Goal: Communication & Community: Answer question/provide support

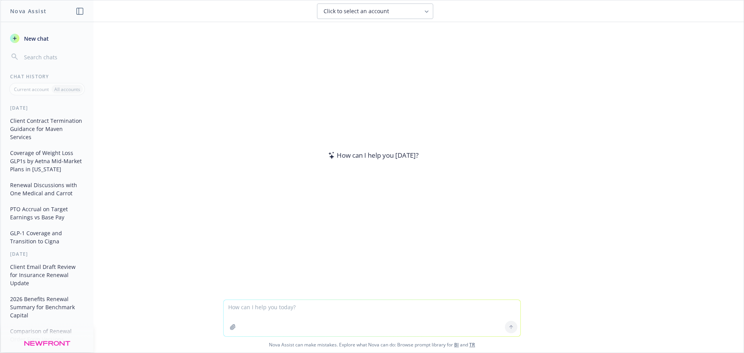
click at [295, 315] on textarea at bounding box center [372, 318] width 297 height 36
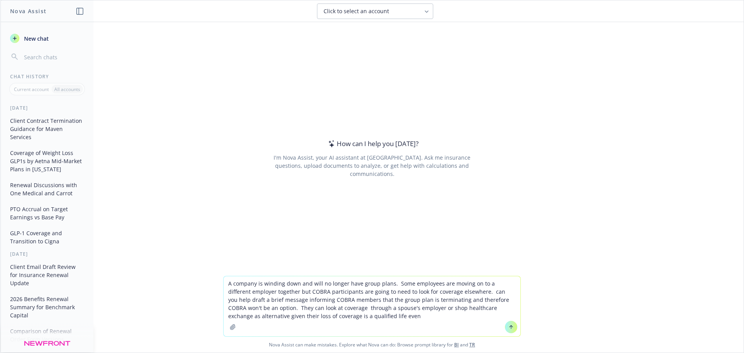
type textarea "A company is winding down and will no longer have group plans. Some employees a…"
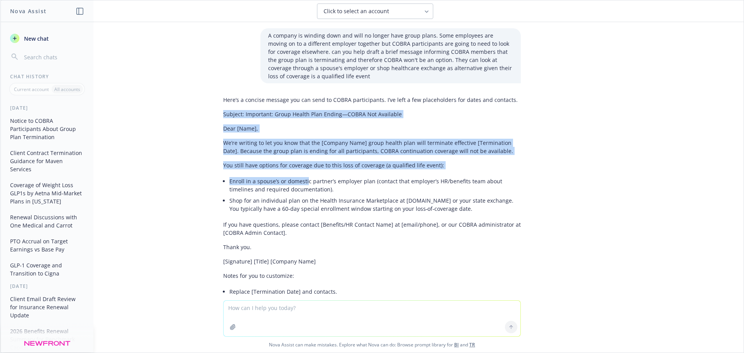
drag, startPoint x: 214, startPoint y: 114, endPoint x: 300, endPoint y: 185, distance: 111.5
click at [300, 185] on div "Here’s a concise message you can send to COBRA participants. I’ve left a few pl…" at bounding box center [372, 230] width 310 height 275
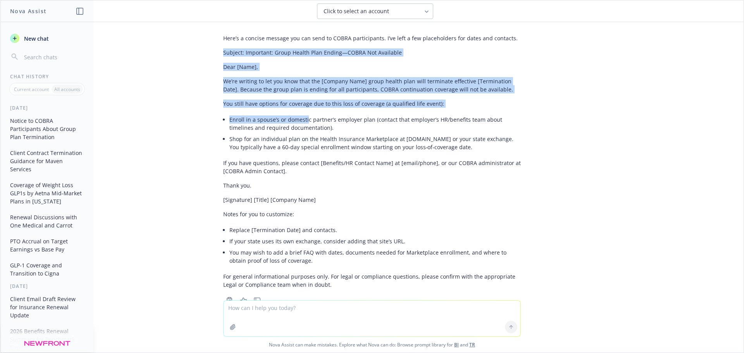
scroll to position [86, 0]
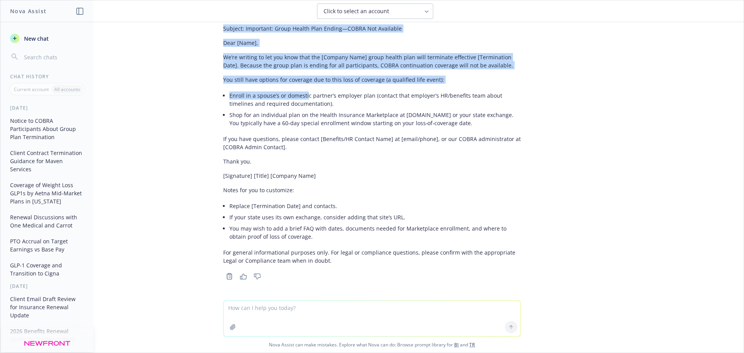
click at [467, 122] on li "Shop for an individual plan on the Health Insurance Marketplace at [DOMAIN_NAME…" at bounding box center [374, 118] width 291 height 19
copy div "Subject: Important: Group Health Plan Ending—COBRA Not Available Dear [Name], W…"
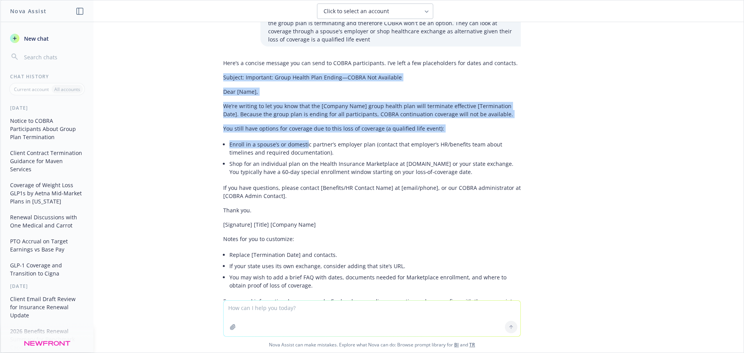
scroll to position [78, 0]
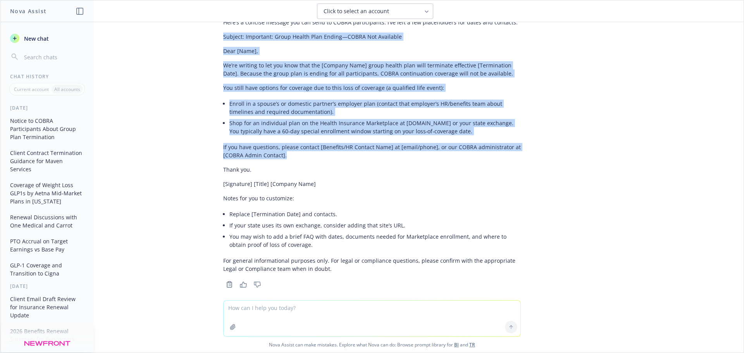
click at [312, 155] on p "If you have questions, please contact [Benefits/HR Contact Name] at [email/phon…" at bounding box center [372, 151] width 298 height 16
click at [313, 171] on p "Thank you." at bounding box center [372, 169] width 298 height 8
click at [324, 183] on p "[Signature] [Title] [Company Name]" at bounding box center [372, 184] width 298 height 8
copy div "Subject: Important: Group Health Plan Ending—COBRA Not Available Dear [Name], W…"
